Goal: Transaction & Acquisition: Book appointment/travel/reservation

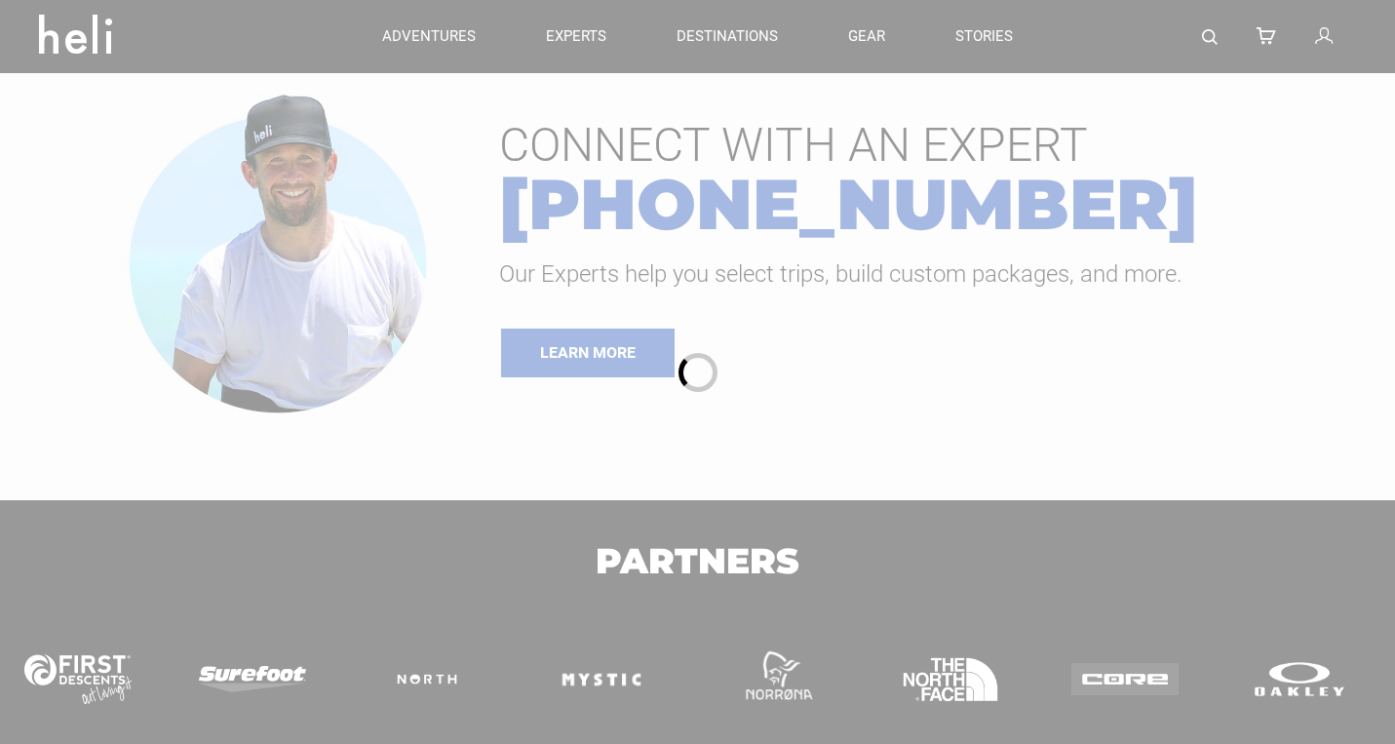
type input "Heli Skiing"
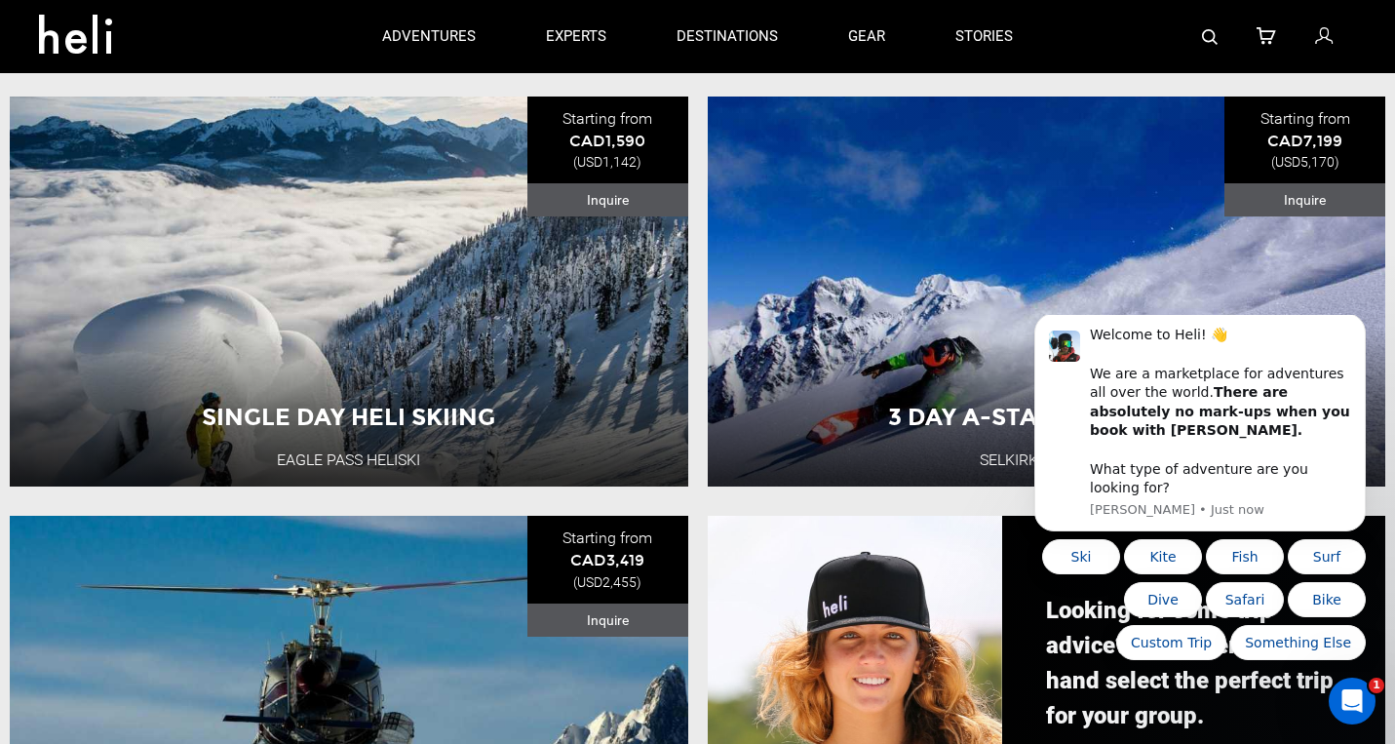
scroll to position [1066, 0]
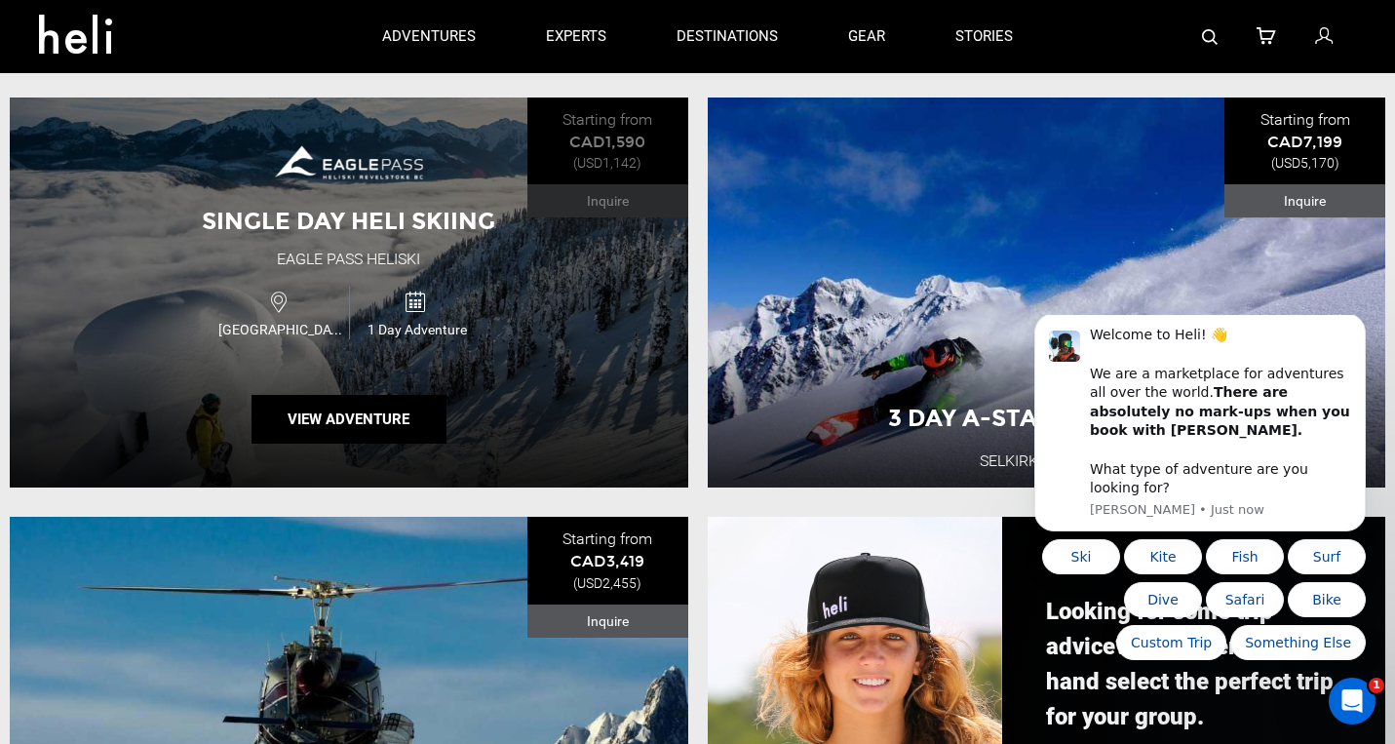
click at [533, 348] on div "Single Day Heli Skiing Eagle Pass Heliski [GEOGRAPHIC_DATA] 1 Day Adventure Vie…" at bounding box center [349, 292] width 678 height 391
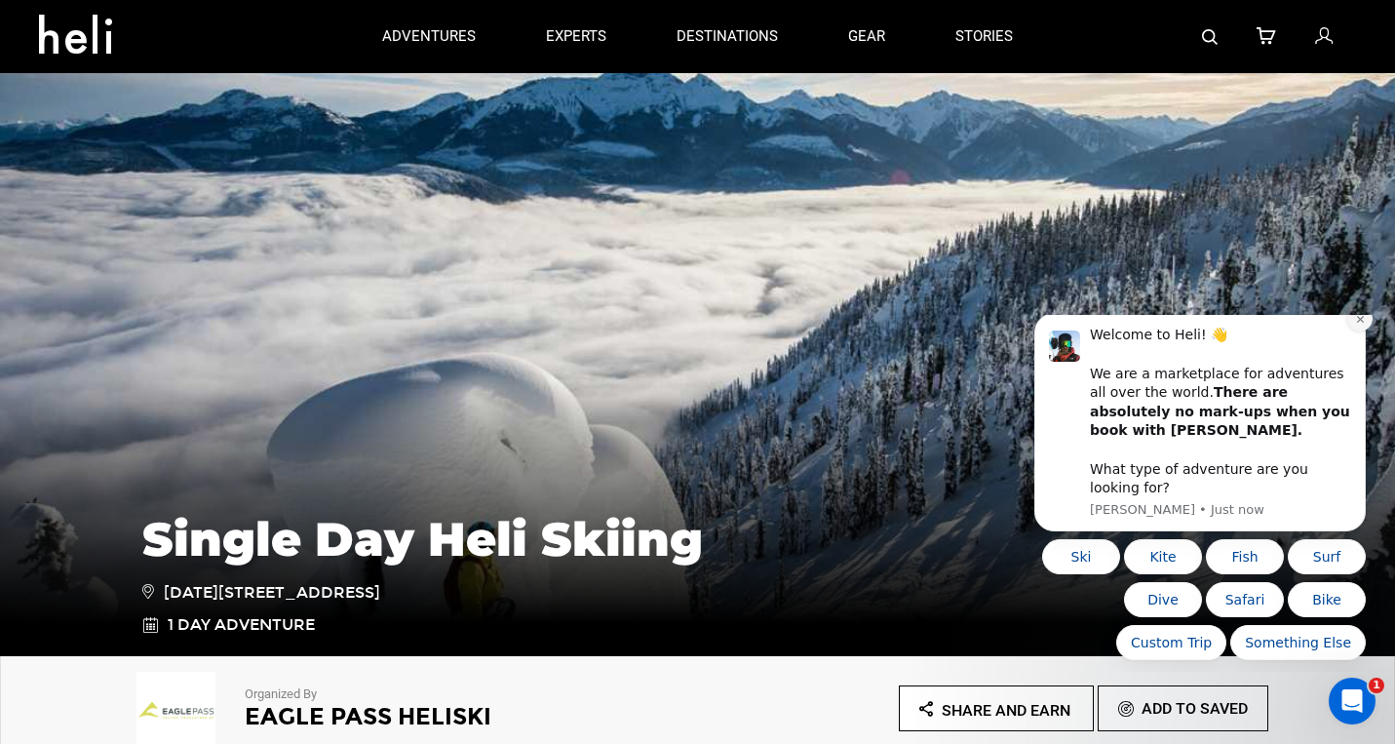
click at [1364, 331] on button "Dismiss notification" at bounding box center [1359, 318] width 25 height 25
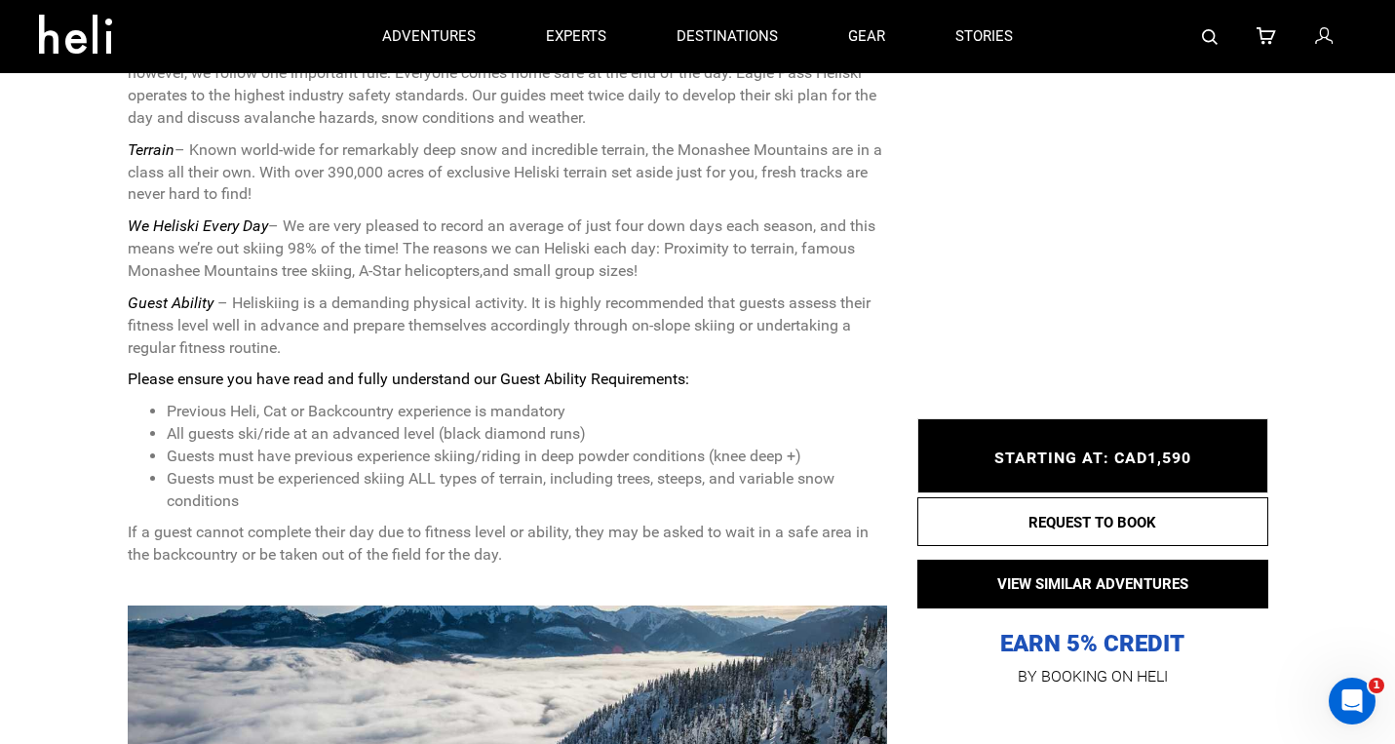
scroll to position [876, 0]
